Goal: Task Accomplishment & Management: Complete application form

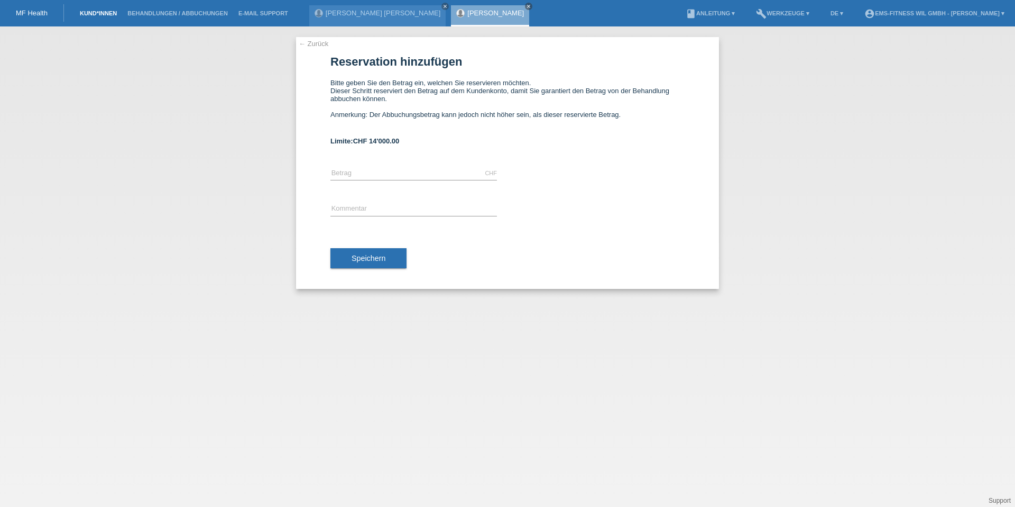
click at [97, 12] on link "Kund*innen" at bounding box center [99, 13] width 48 height 6
click at [94, 13] on link "Kund*innen" at bounding box center [99, 13] width 48 height 6
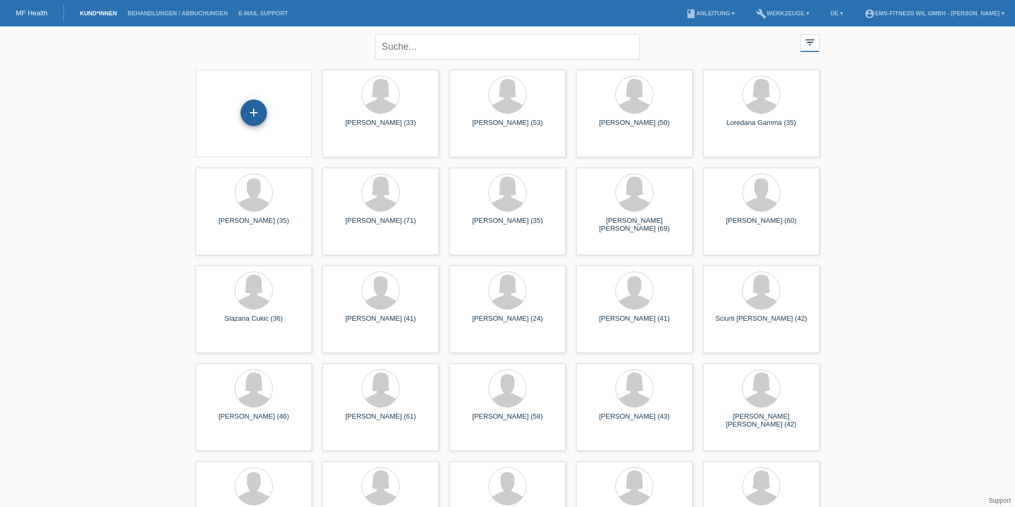
click at [258, 111] on div "+" at bounding box center [254, 112] width 26 height 26
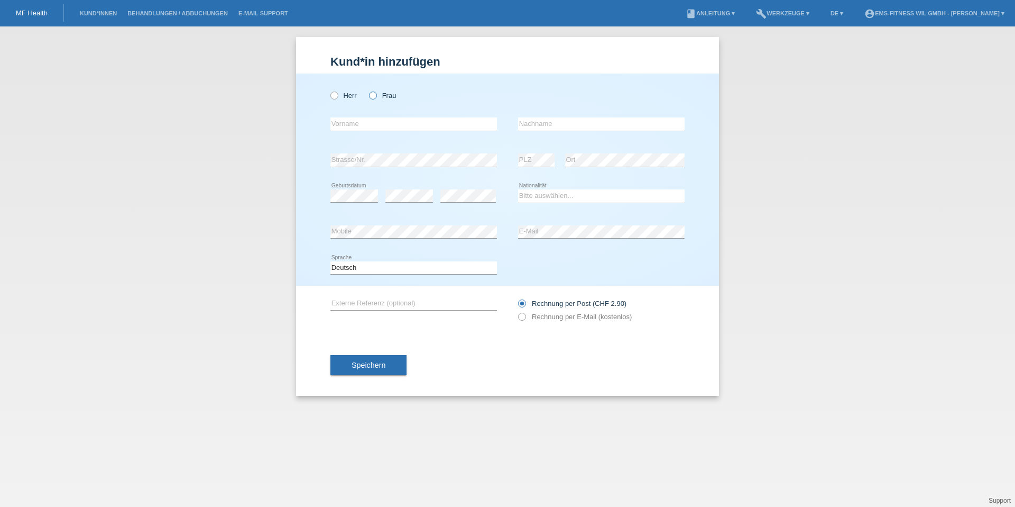
click at [368, 90] on icon at bounding box center [368, 90] width 0 height 0
click at [374, 96] on input "Frau" at bounding box center [372, 94] width 7 height 7
radio input "true"
click at [374, 125] on input "text" at bounding box center [414, 123] width 167 height 13
type input "Sandra"
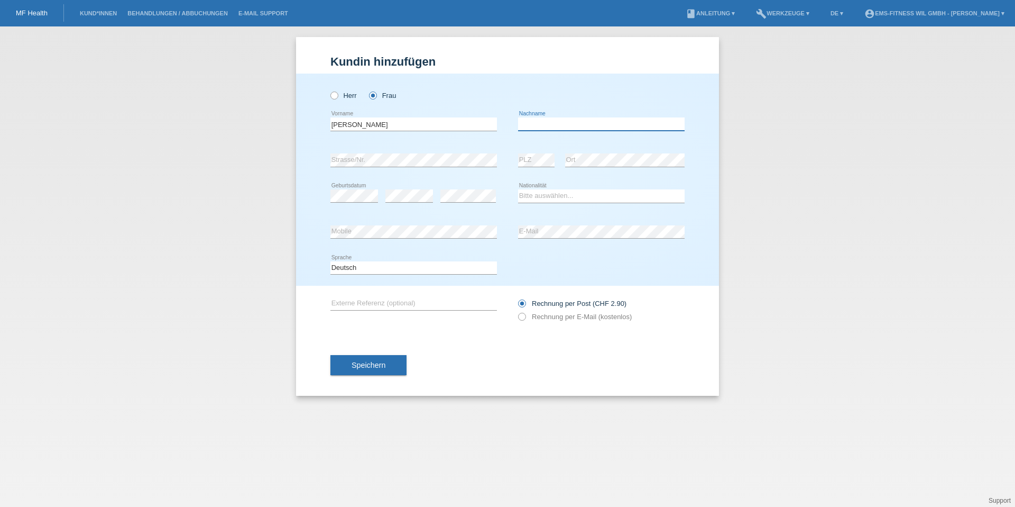
click at [600, 127] on input "text" at bounding box center [601, 123] width 167 height 13
type input "Di Maio"
click at [402, 189] on div "error" at bounding box center [410, 196] width 48 height 36
click at [551, 195] on select "Bitte auswählen... Schweiz Deutschland Liechtenstein Österreich ------------ Af…" at bounding box center [601, 195] width 167 height 13
select select "CH"
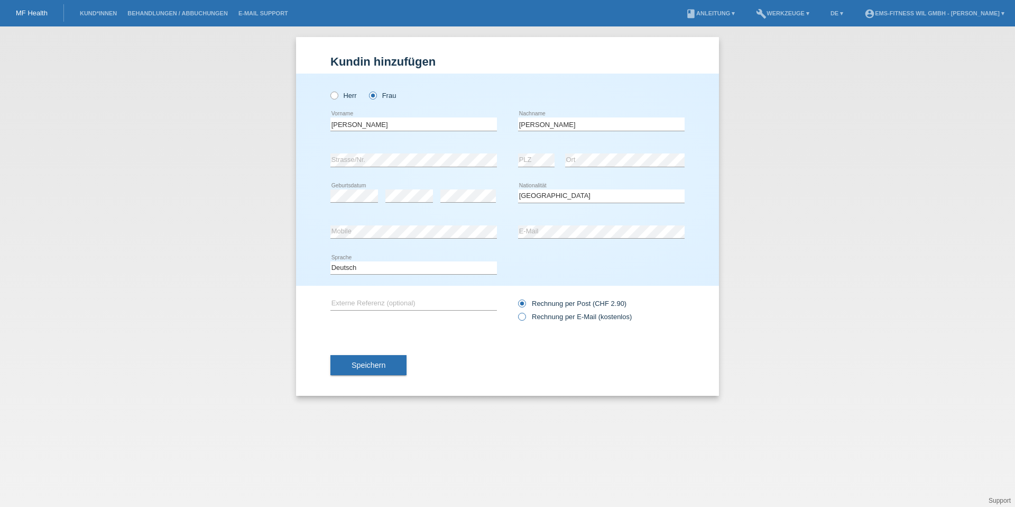
click at [566, 317] on label "Rechnung per E-Mail (kostenlos)" at bounding box center [575, 317] width 114 height 8
click at [525, 317] on input "Rechnung per E-Mail (kostenlos)" at bounding box center [521, 319] width 7 height 13
radio input "true"
click at [387, 364] on button "Speichern" at bounding box center [369, 365] width 76 height 20
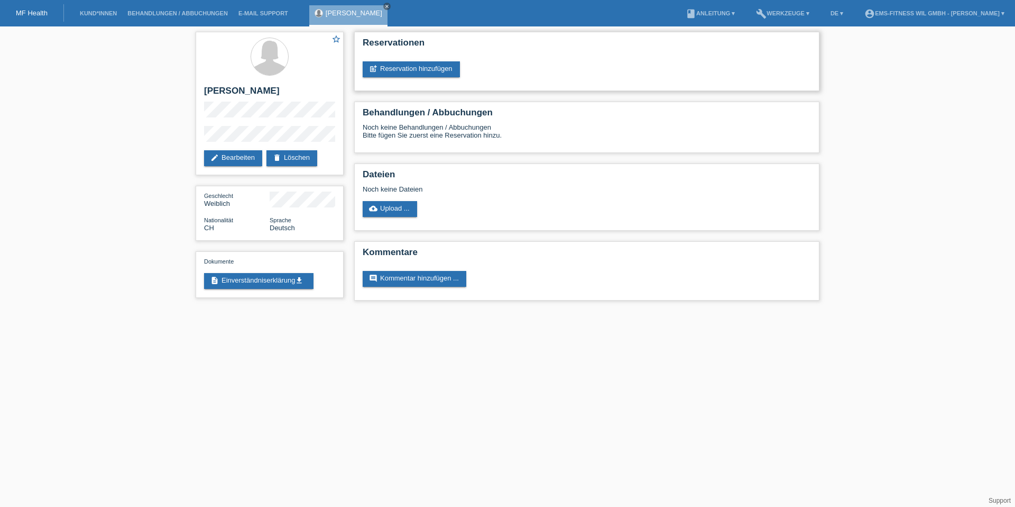
click at [438, 79] on div "Reservationen post_add Reservation hinzufügen" at bounding box center [586, 61] width 465 height 59
click at [441, 70] on link "post_add Reservation hinzufügen" at bounding box center [411, 69] width 97 height 16
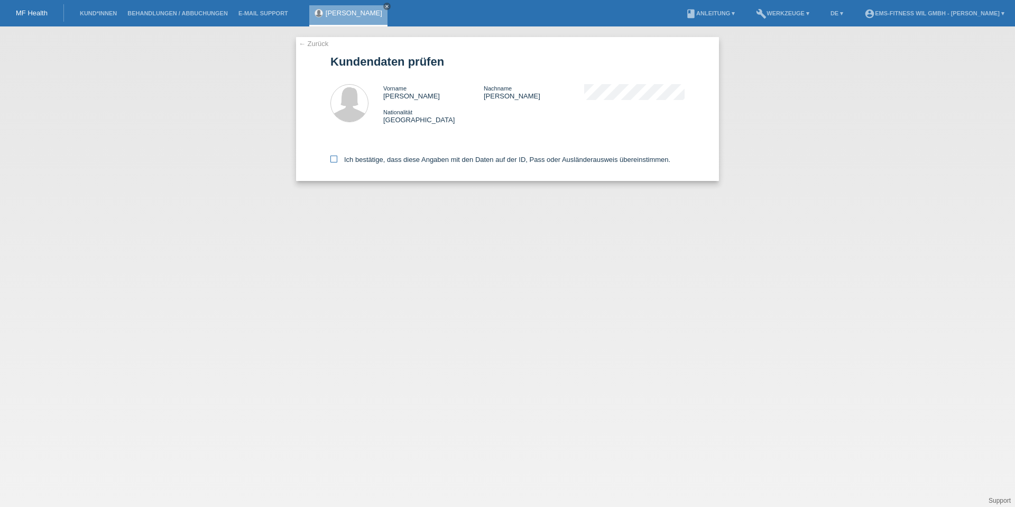
click at [424, 159] on label "Ich bestätige, dass diese Angaben mit den Daten auf der ID, Pass oder Ausländer…" at bounding box center [501, 159] width 340 height 8
click at [337, 159] on input "Ich bestätige, dass diese Angaben mit den Daten auf der ID, Pass oder Ausländer…" at bounding box center [334, 158] width 7 height 7
checkbox input "true"
